Goal: Find specific page/section: Find specific page/section

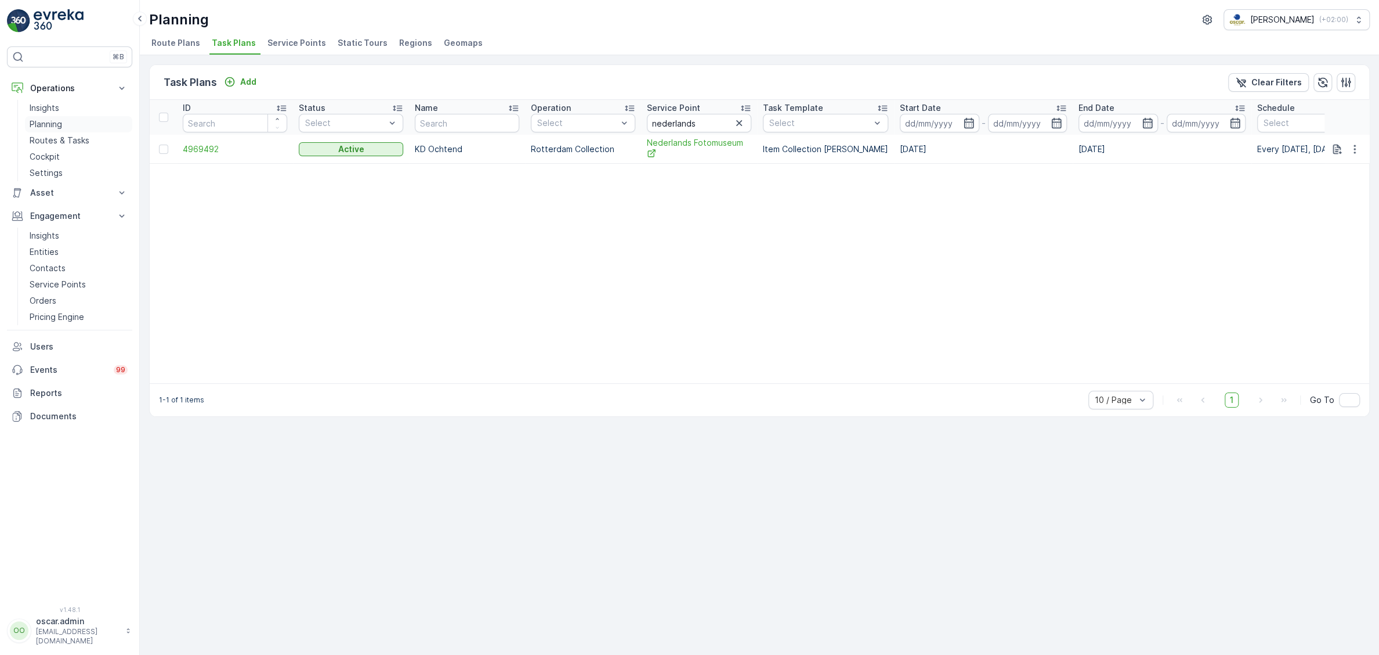
click at [51, 128] on p "Planning" at bounding box center [46, 124] width 32 height 12
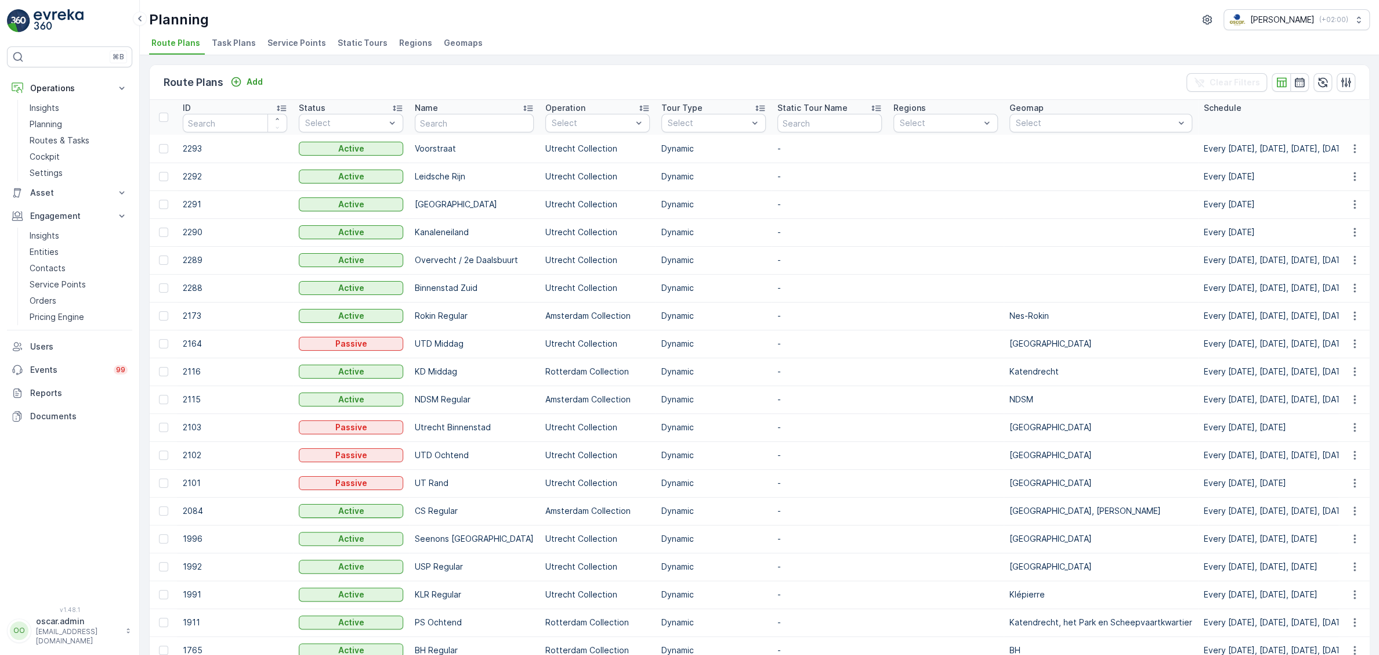
click at [302, 46] on span "Service Points" at bounding box center [297, 43] width 59 height 12
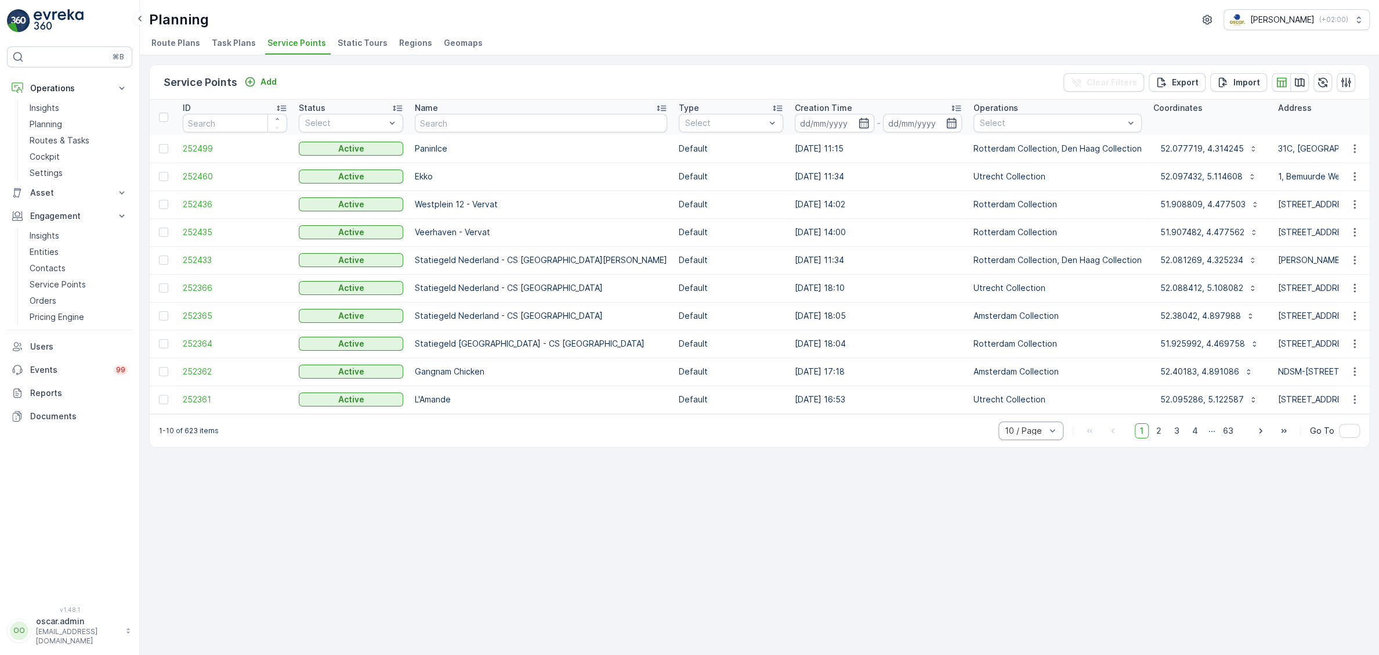
click at [1053, 436] on div at bounding box center [1053, 430] width 12 height 17
click at [1037, 412] on div "50 / Page" at bounding box center [1031, 405] width 65 height 19
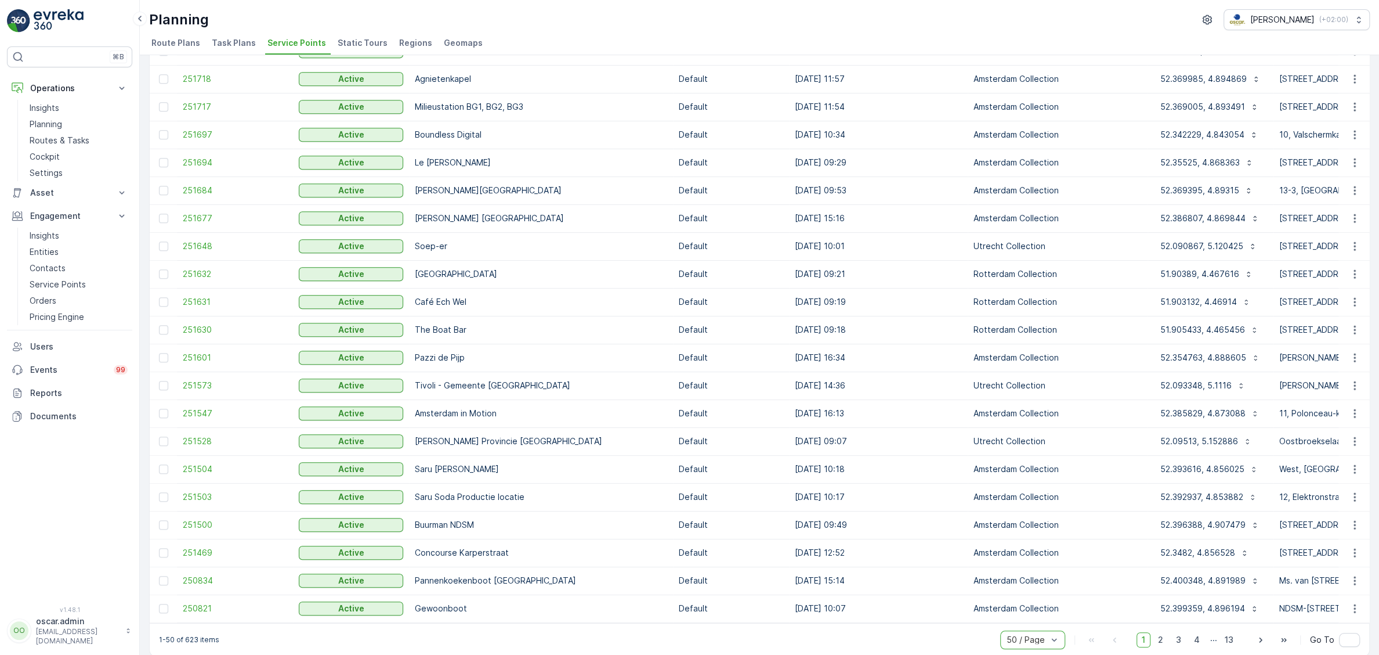
scroll to position [915, 0]
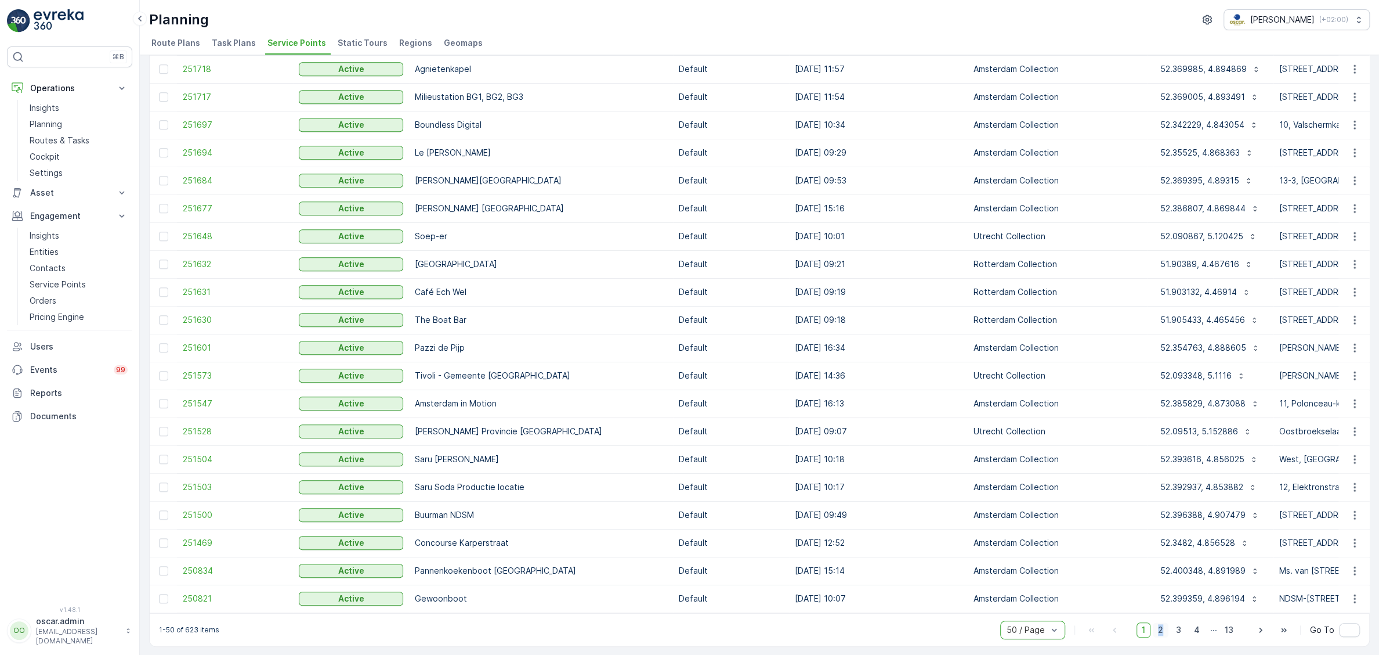
click at [1163, 634] on span "2" at bounding box center [1161, 629] width 16 height 15
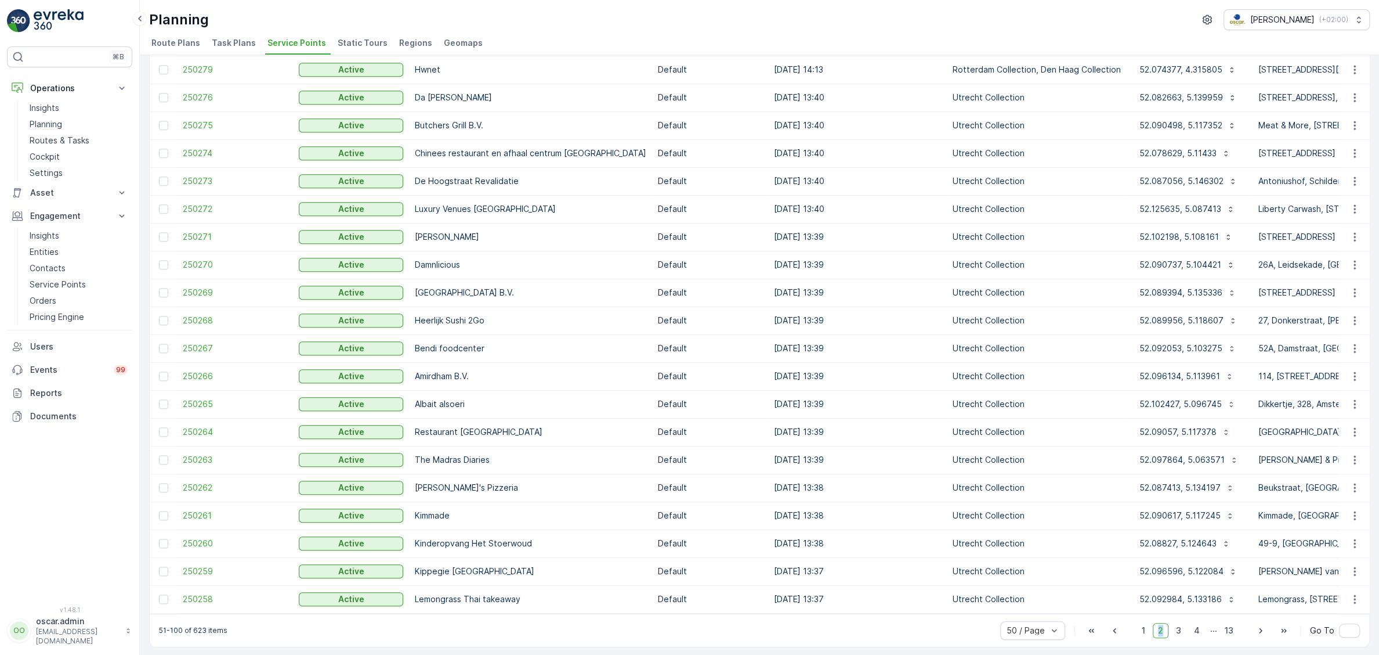
scroll to position [915, 0]
click at [1182, 629] on span "3" at bounding box center [1179, 629] width 16 height 15
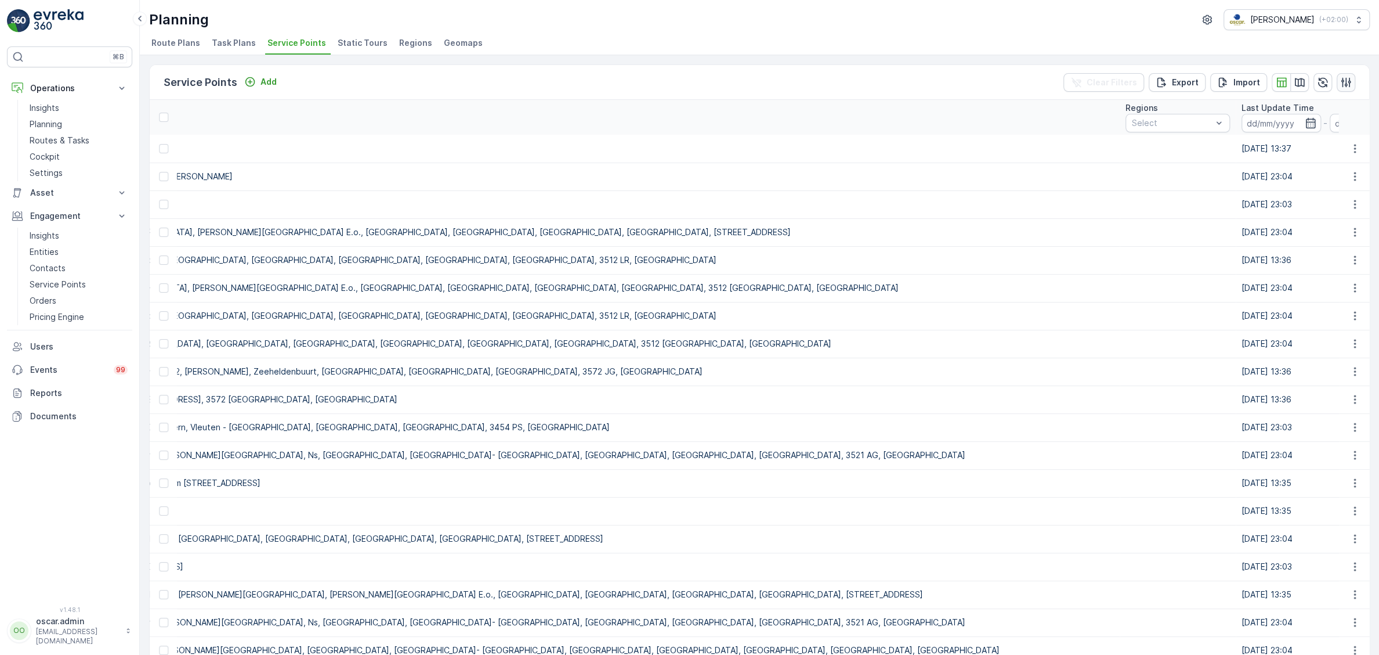
click at [1343, 84] on icon "button" at bounding box center [1347, 82] width 10 height 10
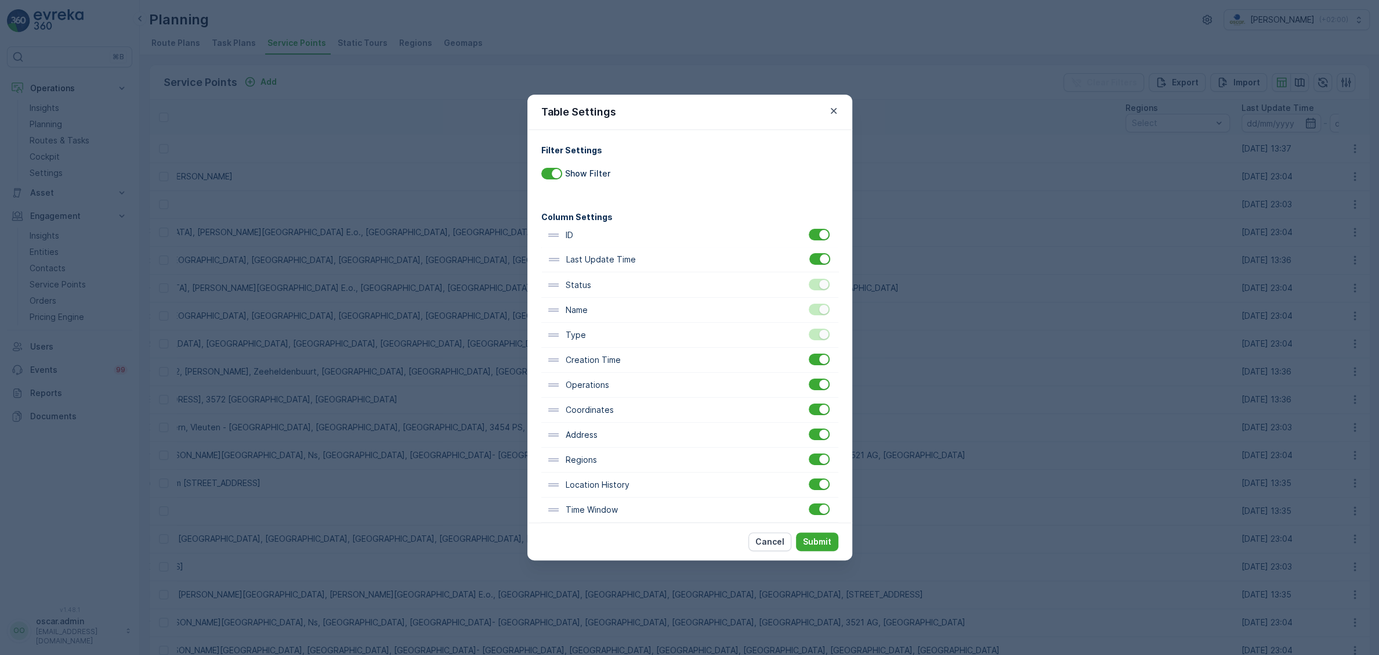
drag, startPoint x: 623, startPoint y: 422, endPoint x: 624, endPoint y: 258, distance: 164.8
click at [624, 258] on div "ID Status Name Type Creation Time Operations Coordinates Address Regions Last U…" at bounding box center [689, 385] width 297 height 324
drag, startPoint x: 618, startPoint y: 315, endPoint x: 617, endPoint y: 268, distance: 47.6
click at [617, 268] on div "ID Last Update Time Status Name Type Creation Time Operations Coordinates Addre…" at bounding box center [689, 385] width 297 height 324
drag, startPoint x: 628, startPoint y: 309, endPoint x: 624, endPoint y: 261, distance: 48.9
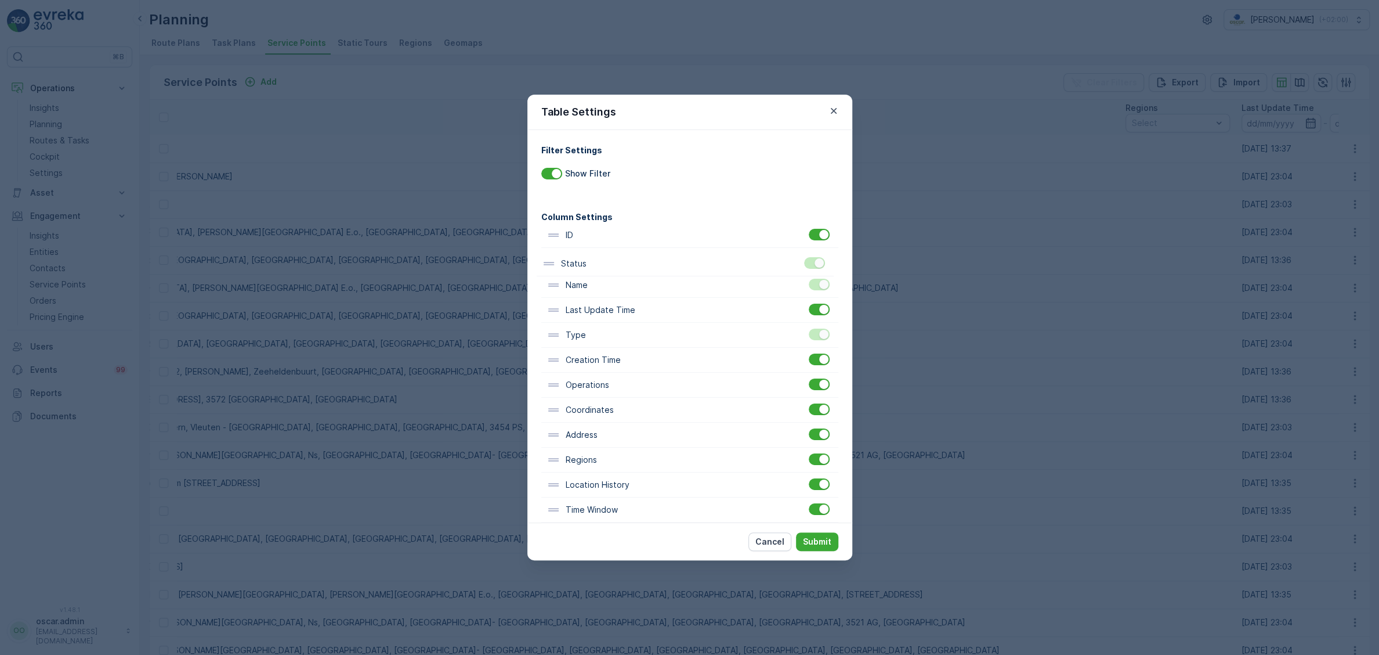
click at [624, 261] on div "ID Name Last Update Time Status Type Creation Time Operations Coordinates Addre…" at bounding box center [689, 385] width 297 height 324
drag, startPoint x: 632, startPoint y: 262, endPoint x: 628, endPoint y: 288, distance: 26.4
click at [628, 288] on div "ID Status Name Last Update Time Type Creation Time Operations Coordinates Addre…" at bounding box center [689, 385] width 297 height 324
drag, startPoint x: 601, startPoint y: 342, endPoint x: 605, endPoint y: 266, distance: 76.1
click at [605, 266] on div "ID Name Status Last Update Time Type Creation Time Operations Coordinates Addre…" at bounding box center [689, 385] width 297 height 324
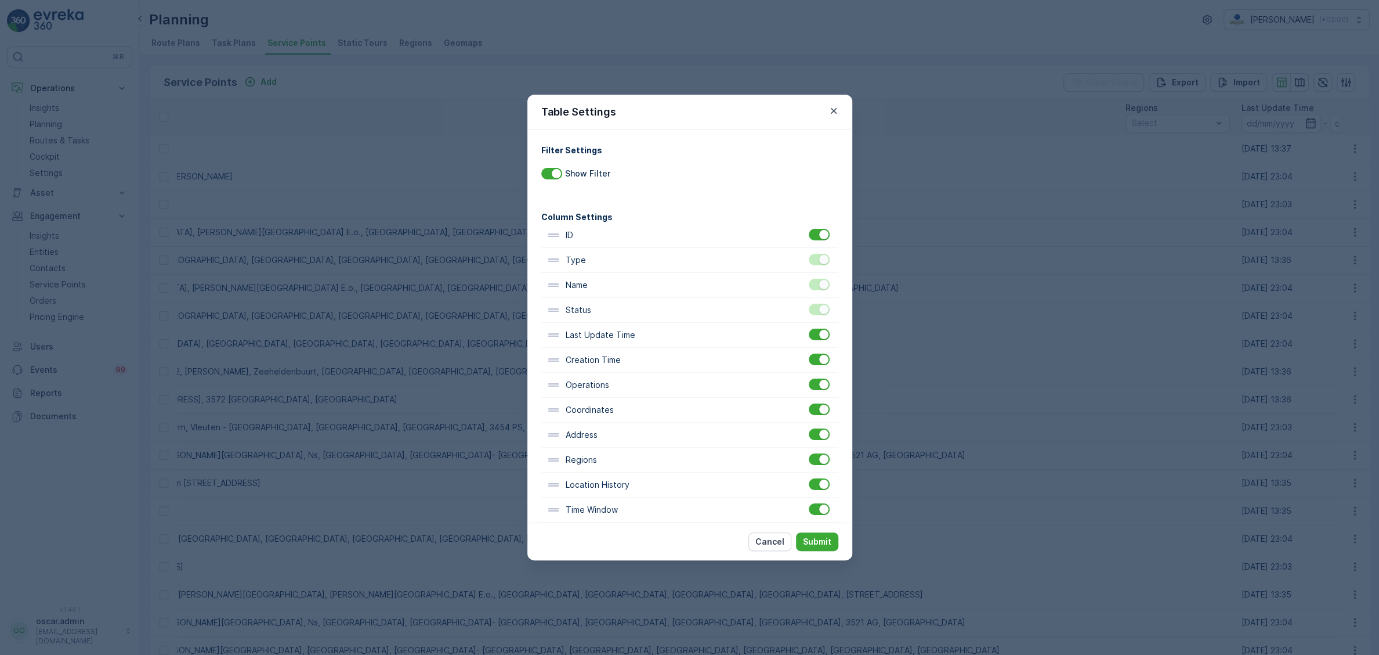
click at [815, 528] on div "Cancel Submit" at bounding box center [690, 541] width 325 height 38
click at [812, 537] on p "Submit" at bounding box center [817, 542] width 28 height 12
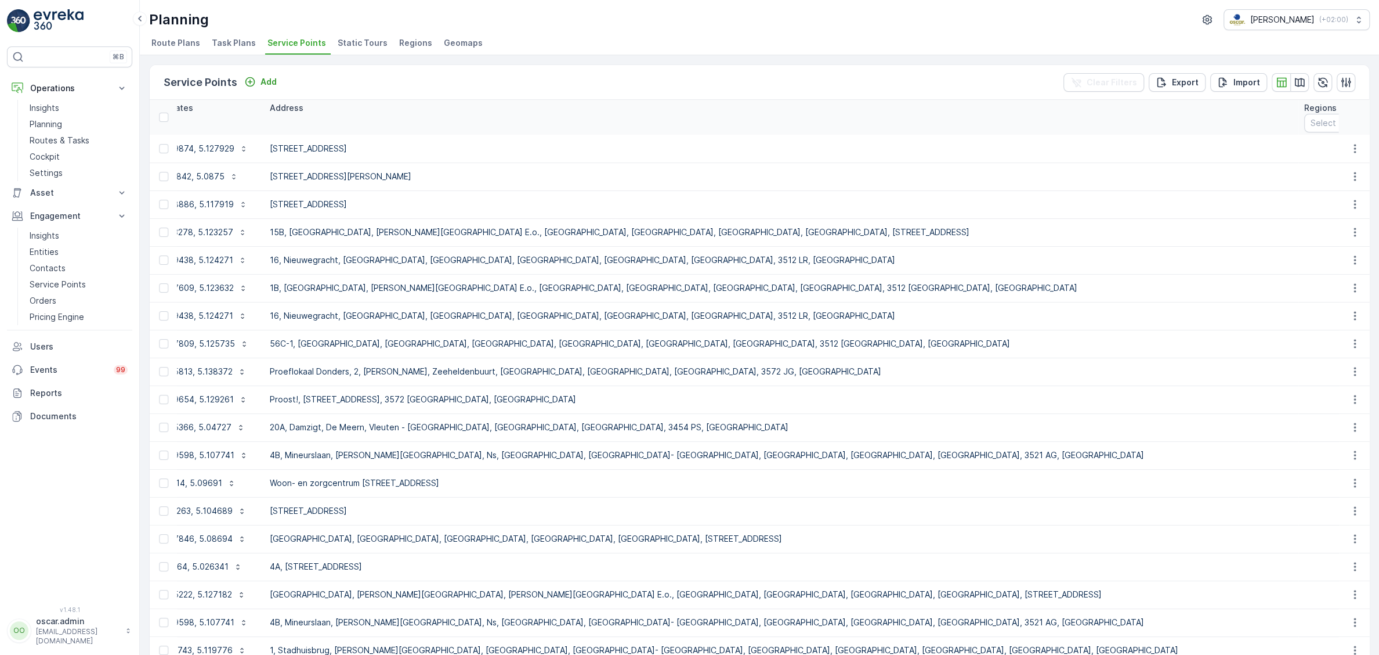
drag, startPoint x: 1016, startPoint y: 533, endPoint x: 1236, endPoint y: 480, distance: 225.6
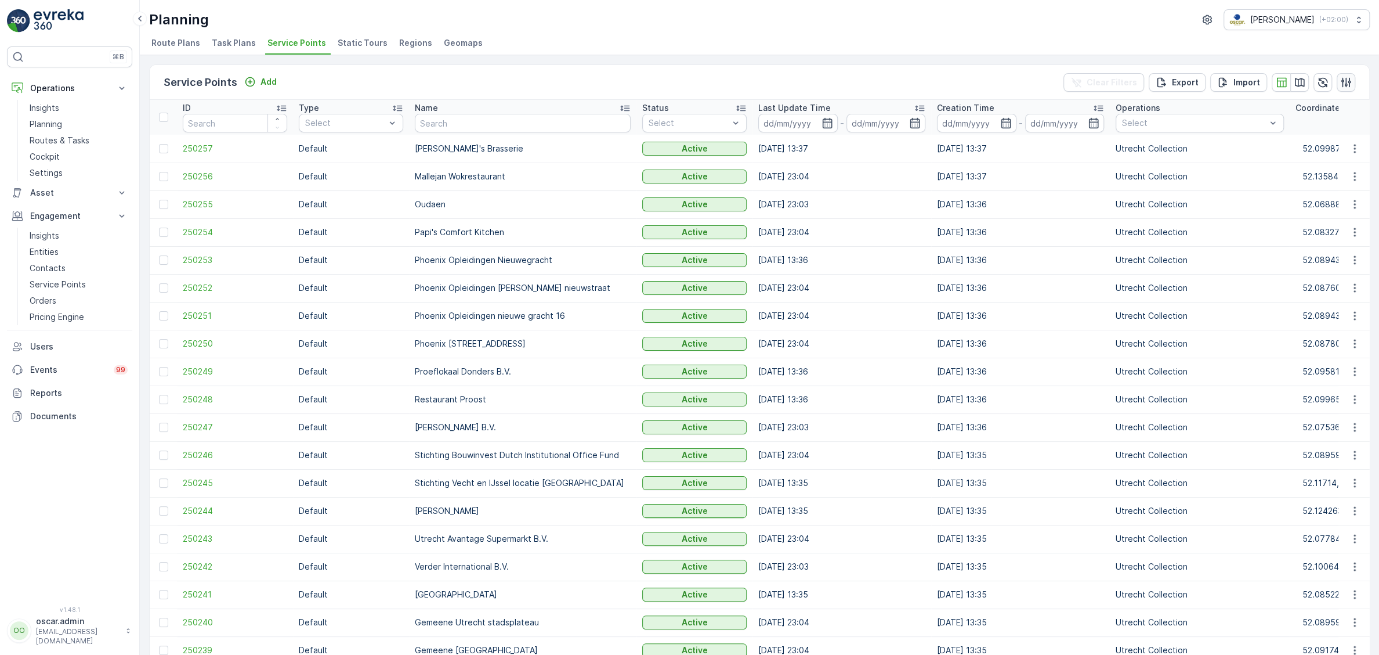
click at [1350, 84] on icon "button" at bounding box center [1347, 82] width 10 height 10
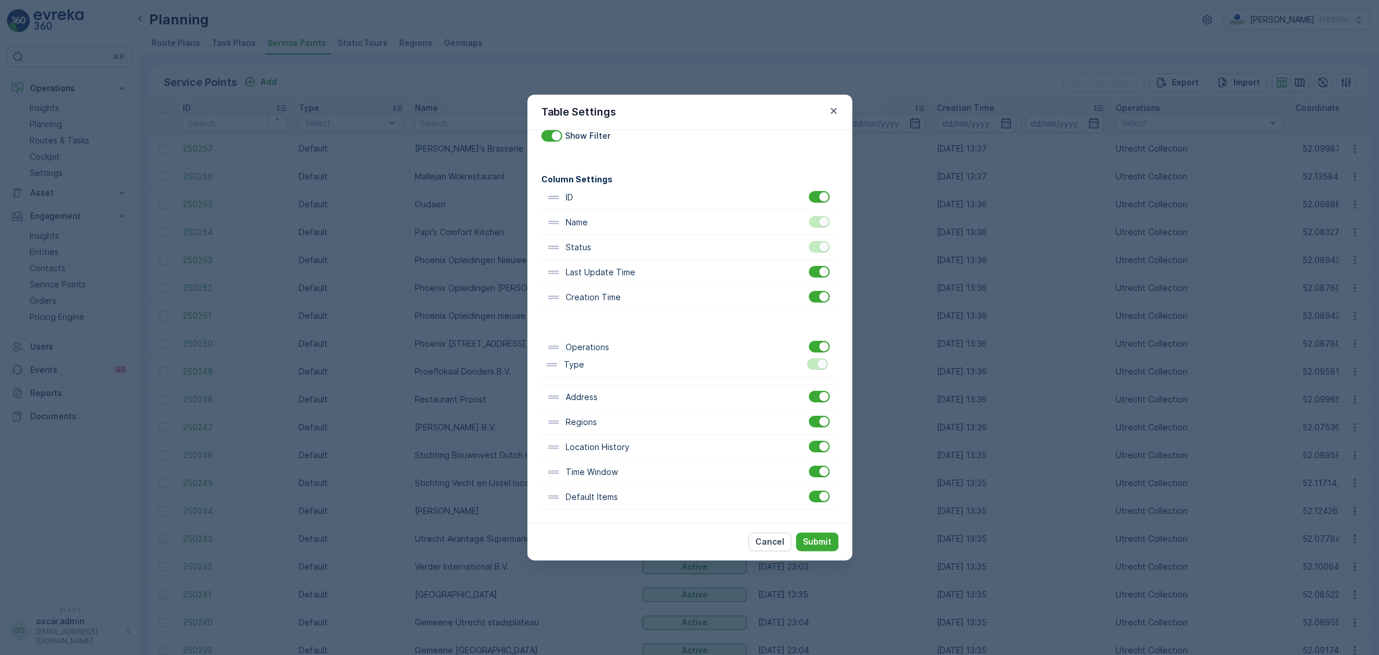
scroll to position [38, 0]
drag, startPoint x: 602, startPoint y: 263, endPoint x: 618, endPoint y: 522, distance: 259.3
click at [618, 522] on div "Filter Settings Show Filter Column Settings ID Type Name Status Last Update Tim…" at bounding box center [690, 326] width 325 height 393
drag, startPoint x: 599, startPoint y: 476, endPoint x: 598, endPoint y: 300, distance: 176.4
click at [598, 300] on div "ID Name Status Last Update Time Creation Time Operations Coordinates Address Re…" at bounding box center [689, 347] width 297 height 324
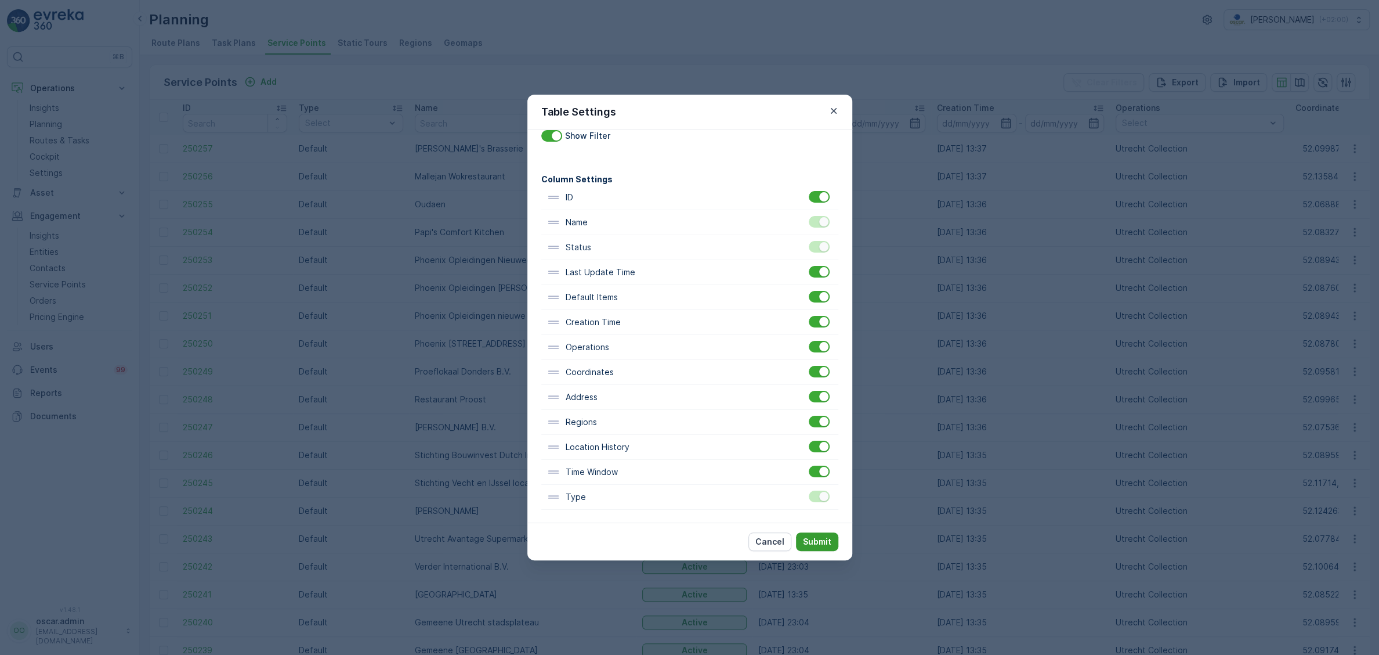
click at [820, 543] on p "Submit" at bounding box center [817, 542] width 28 height 12
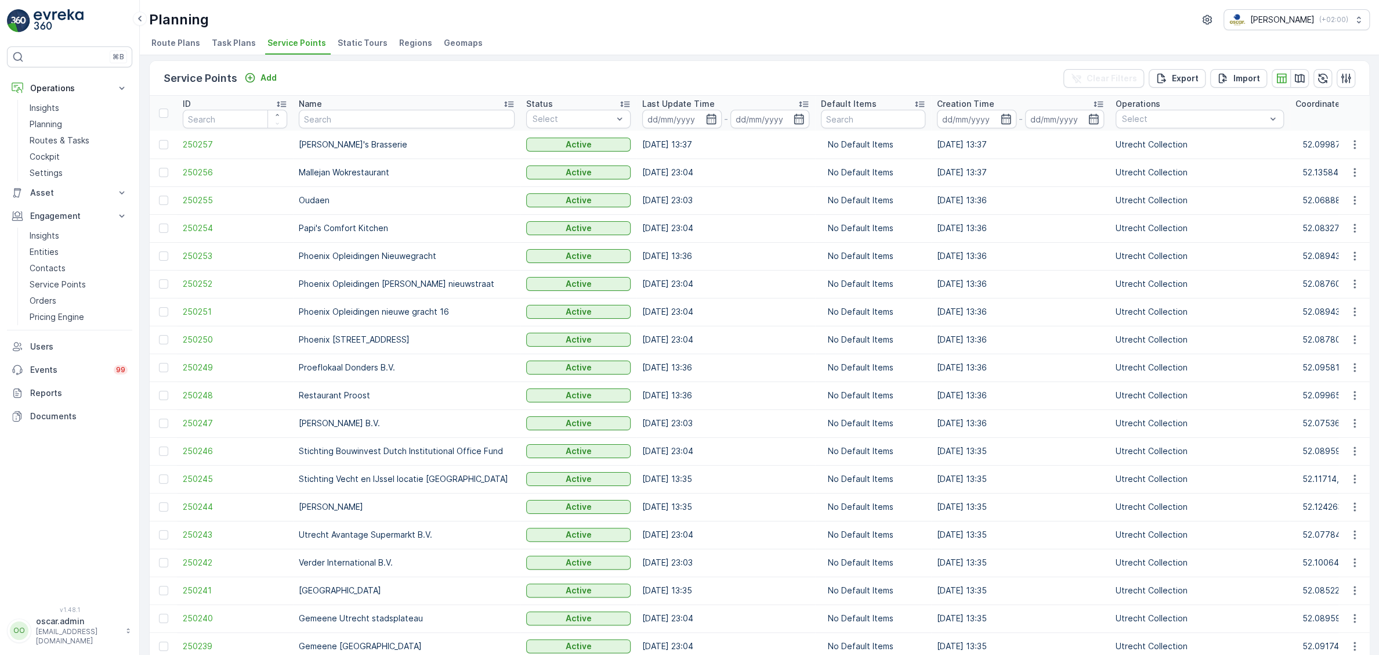
scroll to position [0, 0]
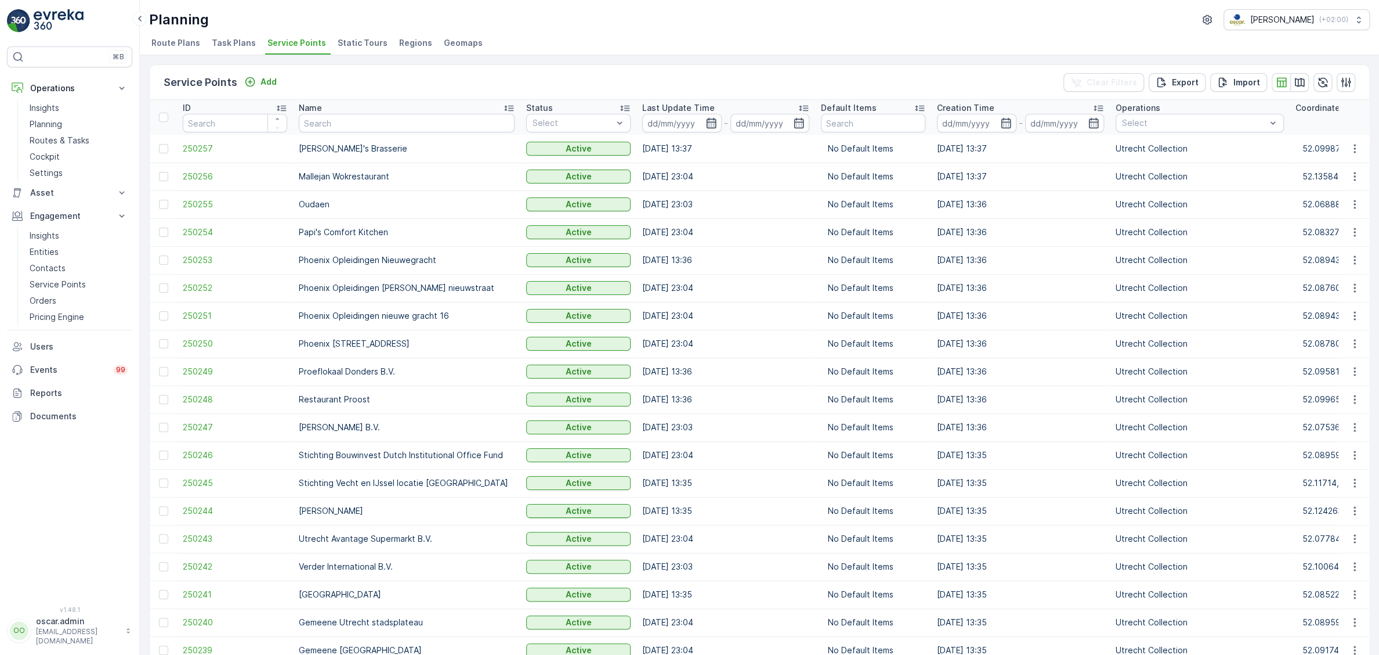
click at [706, 124] on icon "button" at bounding box center [712, 123] width 12 height 12
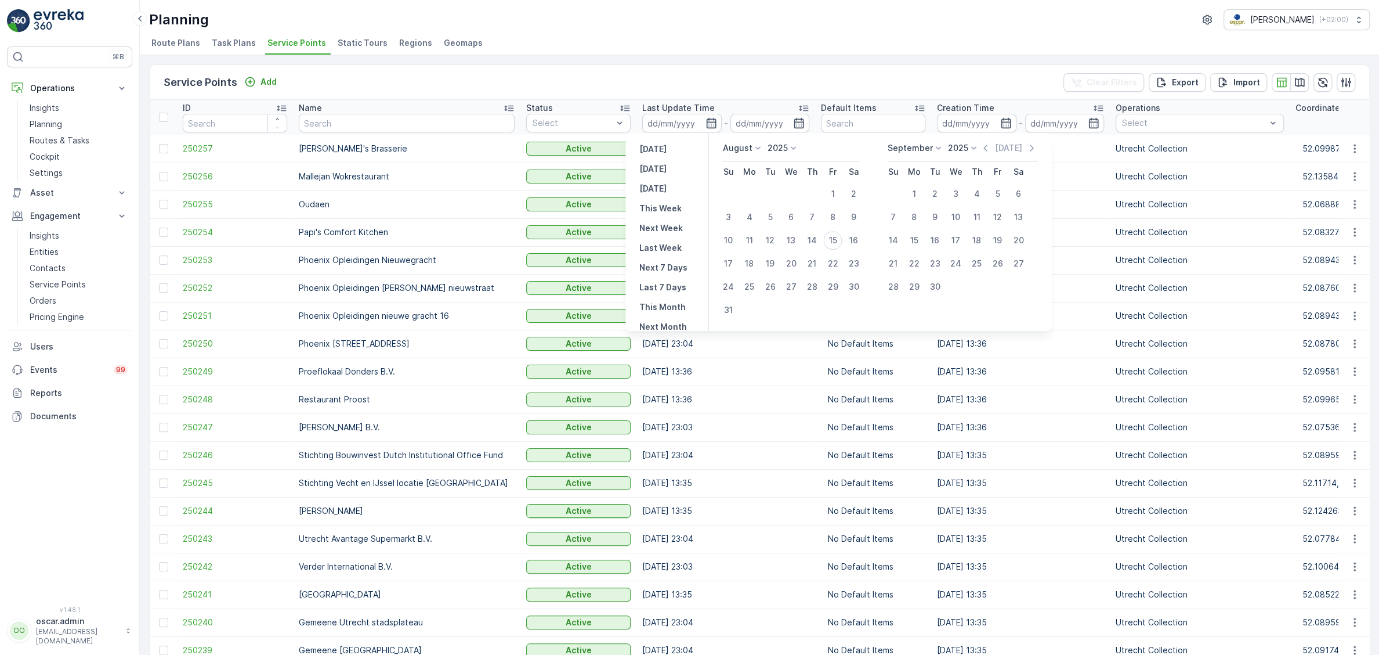
click at [792, 143] on icon at bounding box center [794, 148] width 12 height 12
click at [775, 232] on span "2024" at bounding box center [785, 229] width 20 height 12
click at [793, 150] on icon at bounding box center [795, 148] width 12 height 12
click at [778, 193] on span "2022" at bounding box center [784, 197] width 19 height 12
click at [972, 147] on icon at bounding box center [974, 148] width 5 height 3
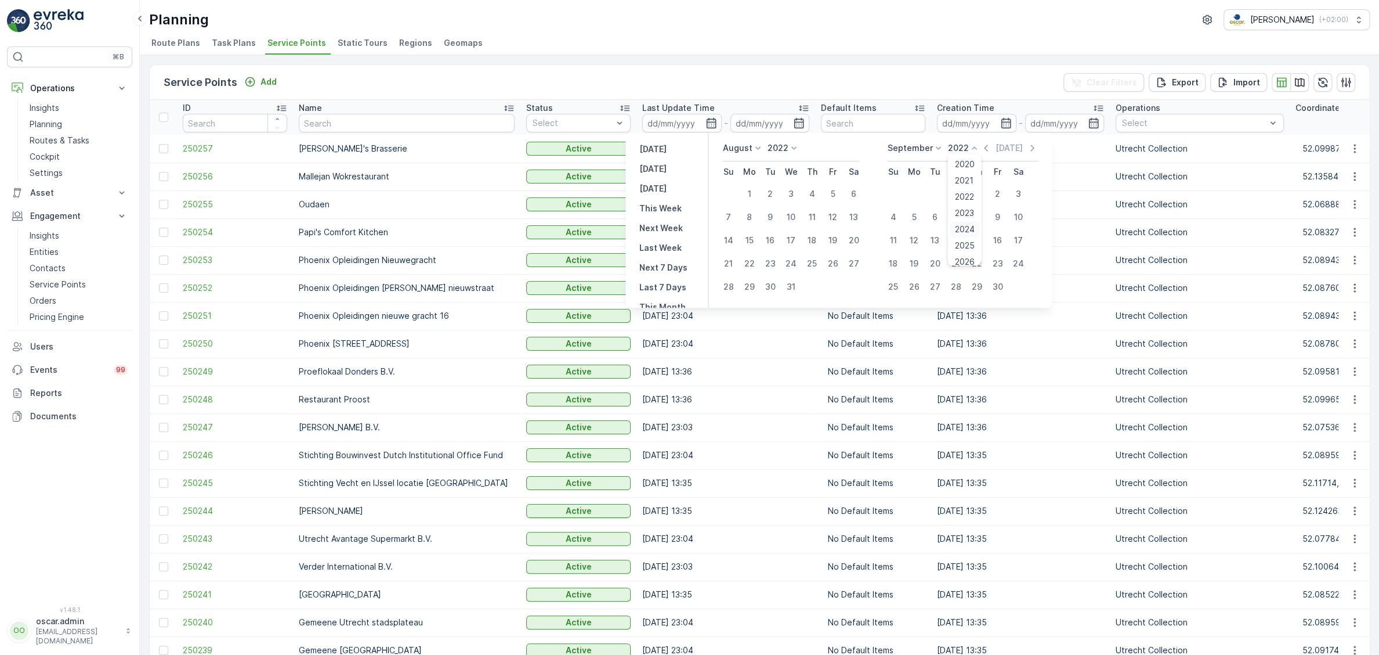
click at [956, 232] on span "2024" at bounding box center [965, 229] width 20 height 12
click at [688, 121] on input at bounding box center [682, 123] width 80 height 19
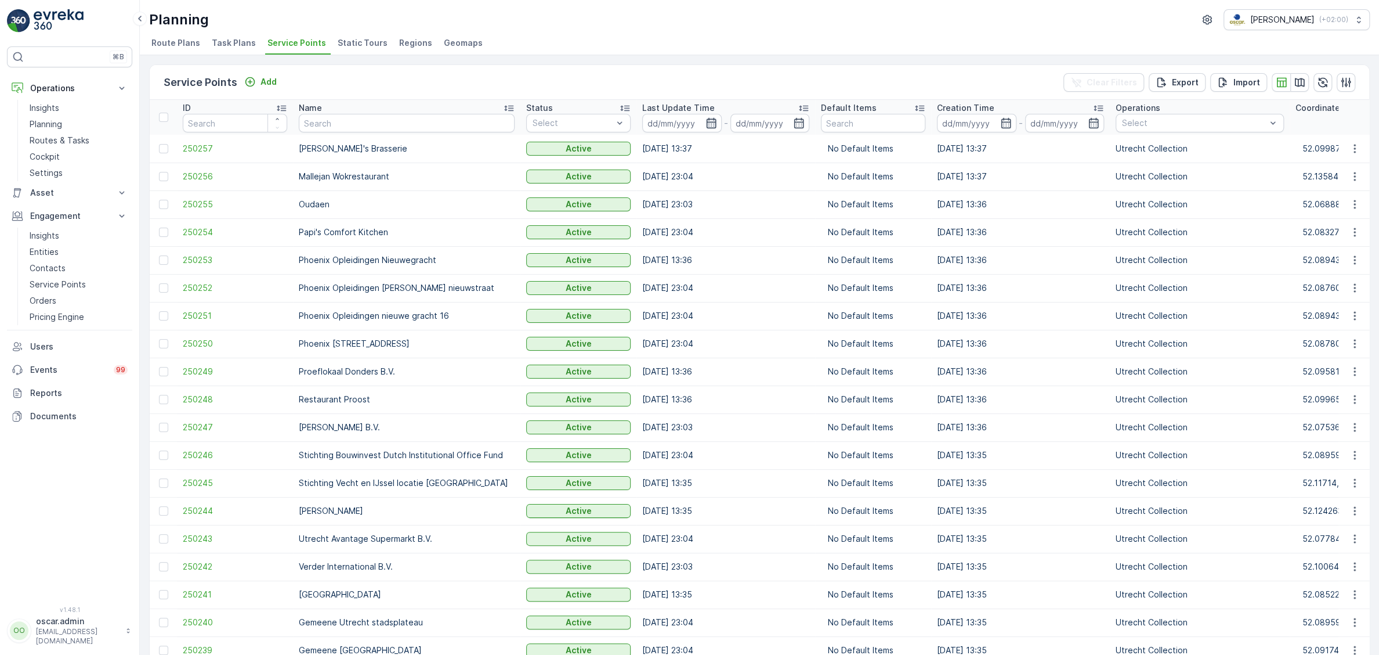
click at [706, 119] on icon "button" at bounding box center [711, 123] width 10 height 10
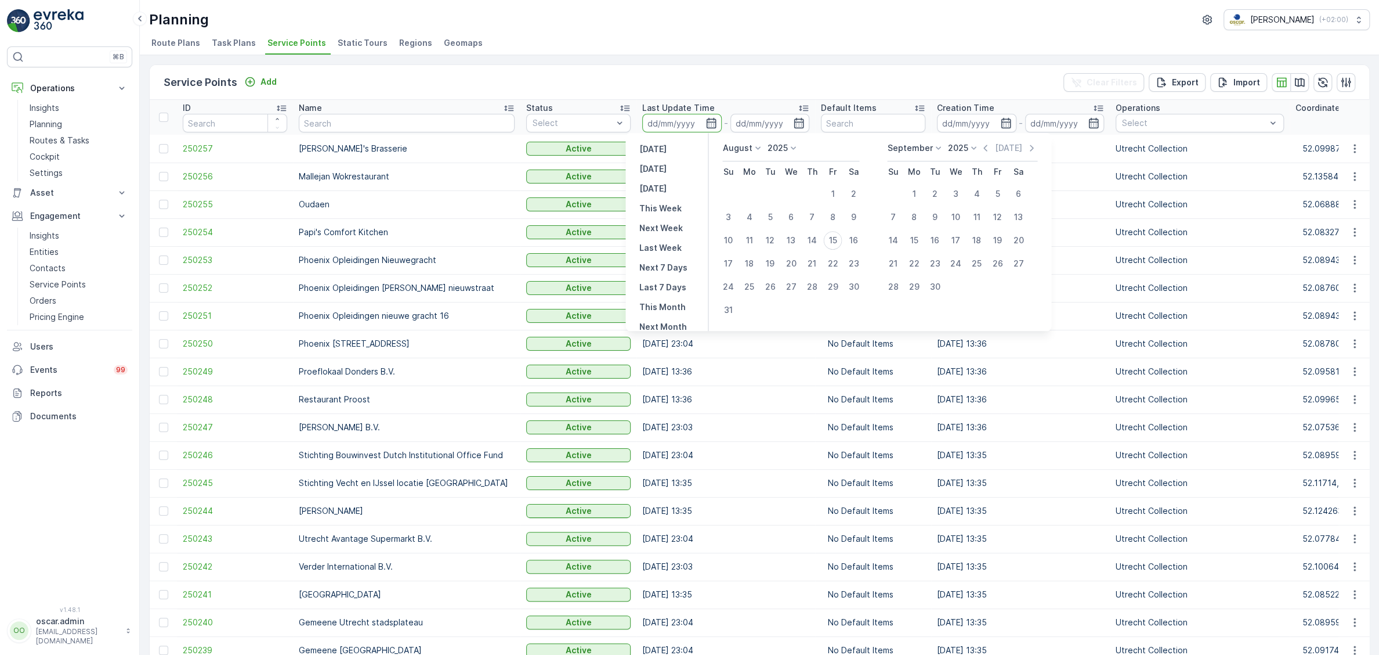
click at [785, 142] on div "[DATE] Su Mo Tu We Th Fr Sa 1 2 3 4 5 6 7 8 9 10 11 12 13 14 15 16 17 18 19 20 …" at bounding box center [880, 232] width 343 height 198
click at [788, 150] on icon at bounding box center [794, 148] width 12 height 12
click at [777, 196] on span "2022" at bounding box center [784, 197] width 19 height 12
click at [750, 196] on div "1" at bounding box center [749, 194] width 19 height 19
type input "[DATE]"
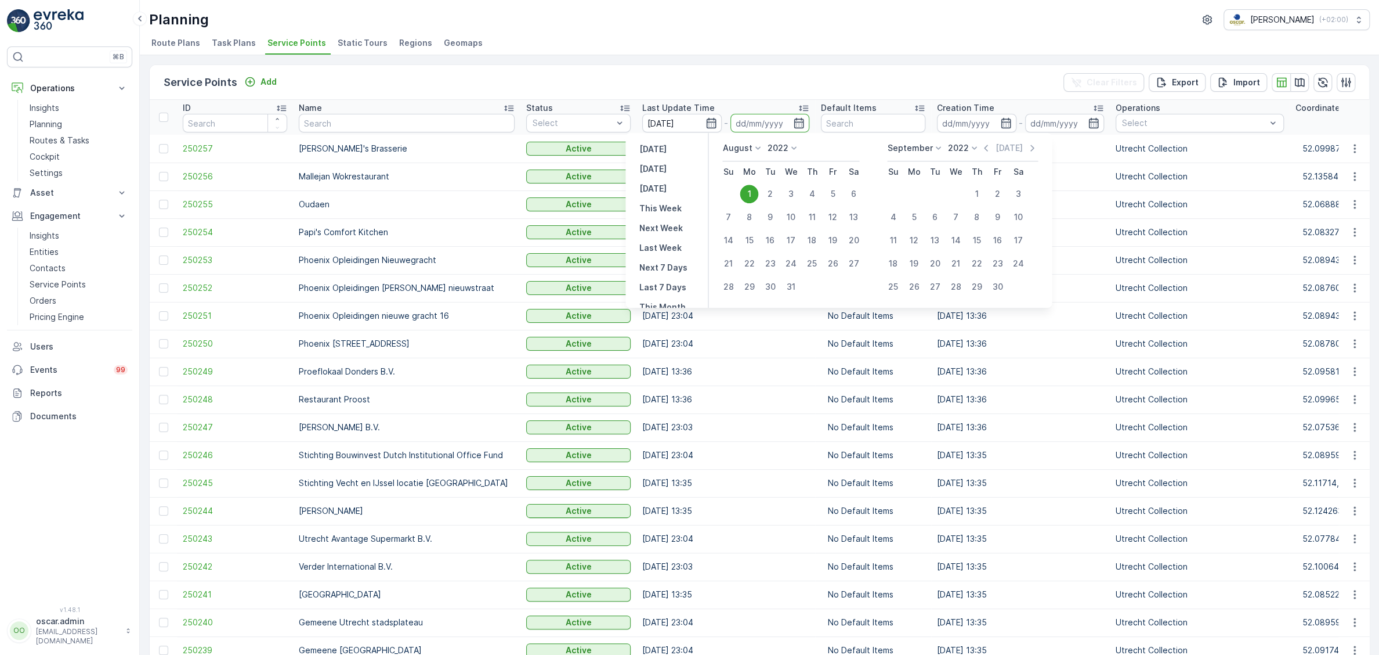
click at [750, 196] on div "1" at bounding box center [749, 194] width 19 height 19
type input "[DATE]"
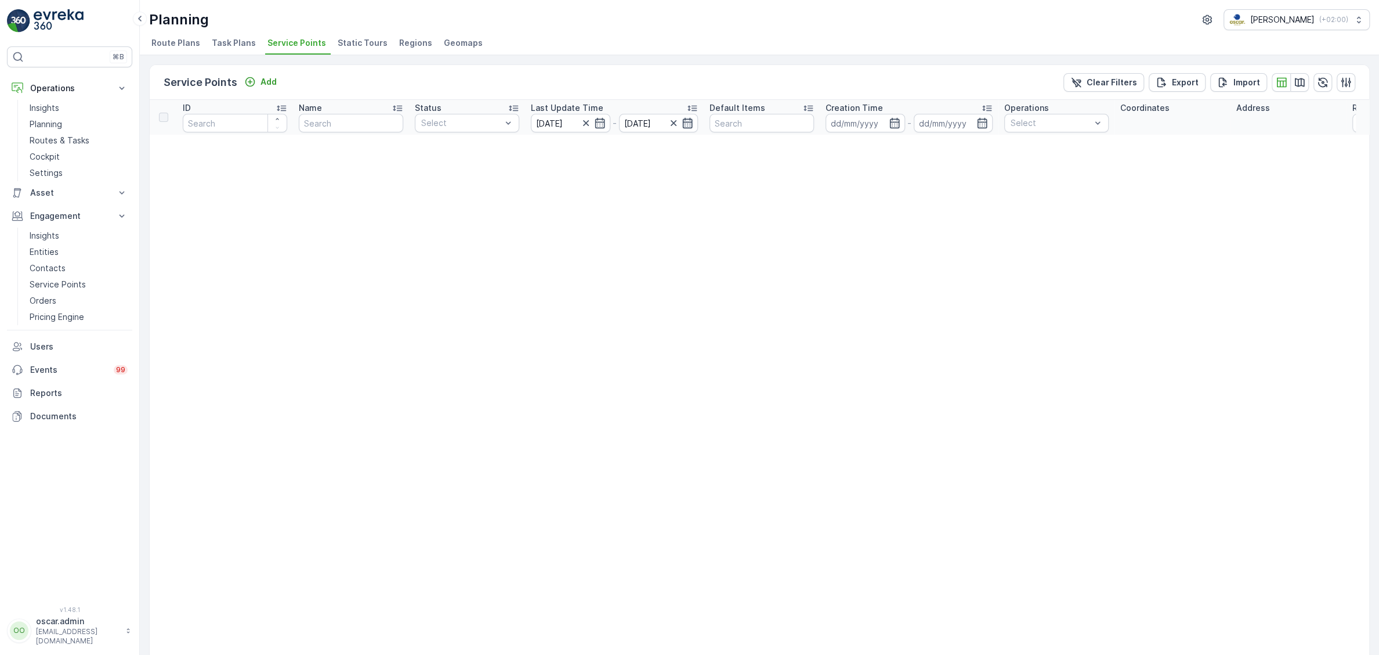
click at [690, 122] on icon "button" at bounding box center [688, 123] width 10 height 10
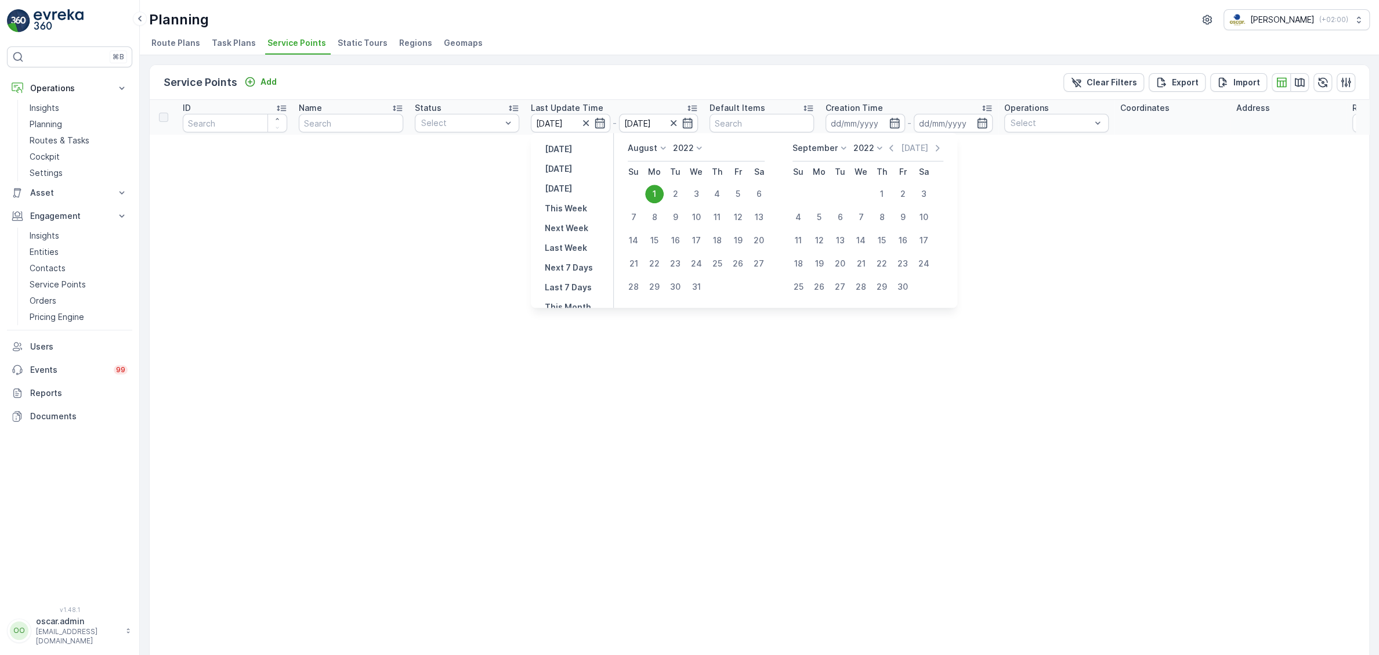
click at [874, 145] on icon at bounding box center [880, 148] width 12 height 12
click at [862, 170] on span "2025" at bounding box center [870, 174] width 20 height 12
click at [661, 190] on button "1" at bounding box center [654, 193] width 21 height 21
type input "[DATE]"
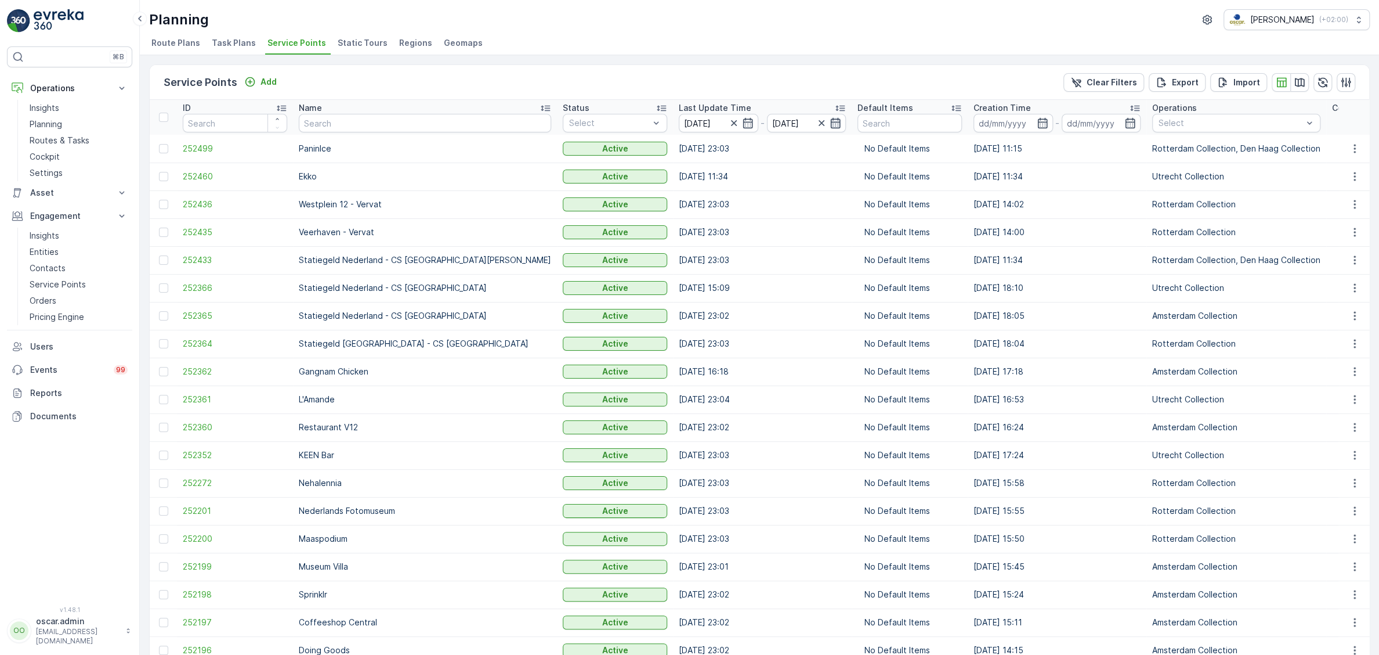
click at [830, 124] on icon "button" at bounding box center [836, 123] width 12 height 12
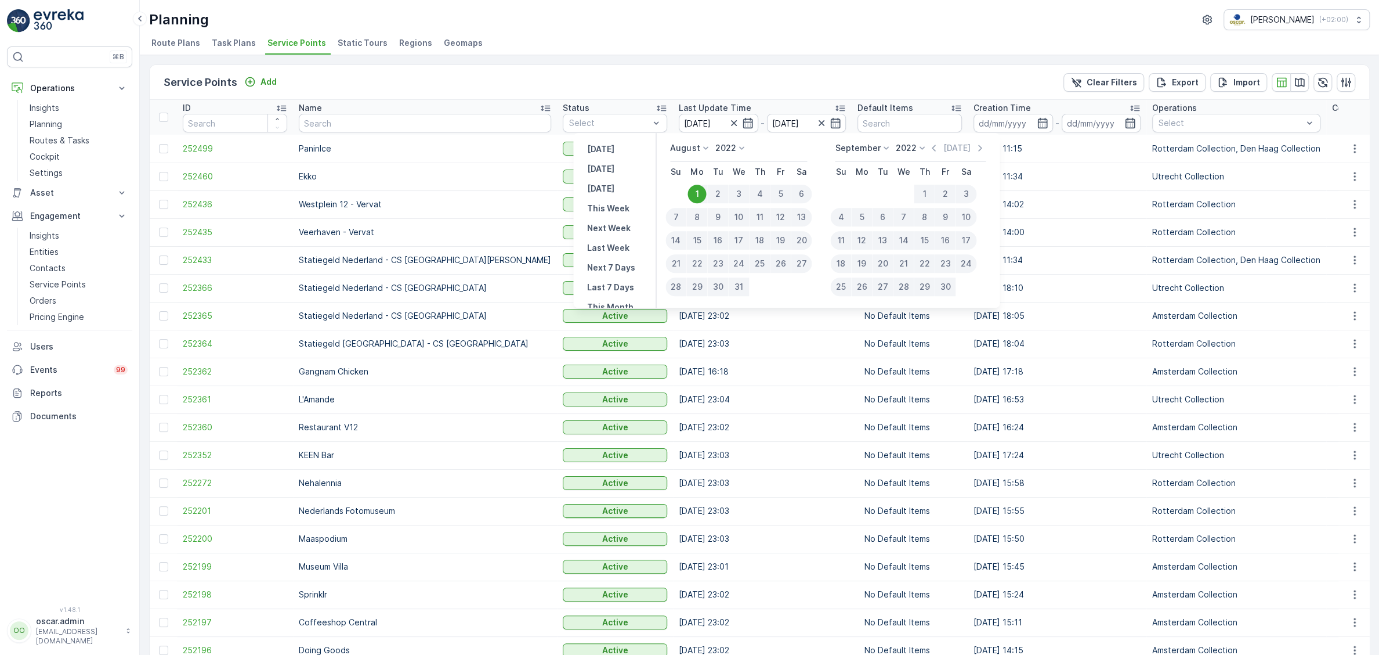
click at [908, 151] on p "2022" at bounding box center [906, 148] width 21 height 12
click at [909, 245] on span "2025" at bounding box center [913, 246] width 20 height 12
